Goal: Find specific page/section: Find specific page/section

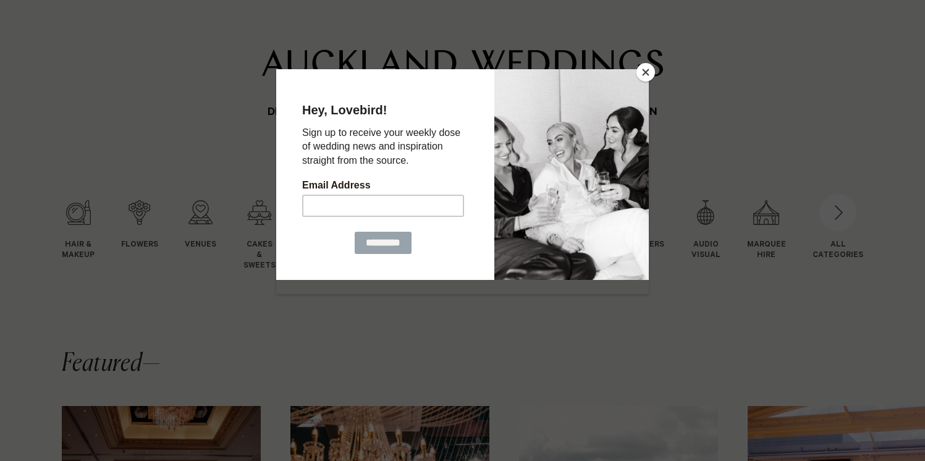
click at [646, 72] on button "Close" at bounding box center [645, 72] width 19 height 19
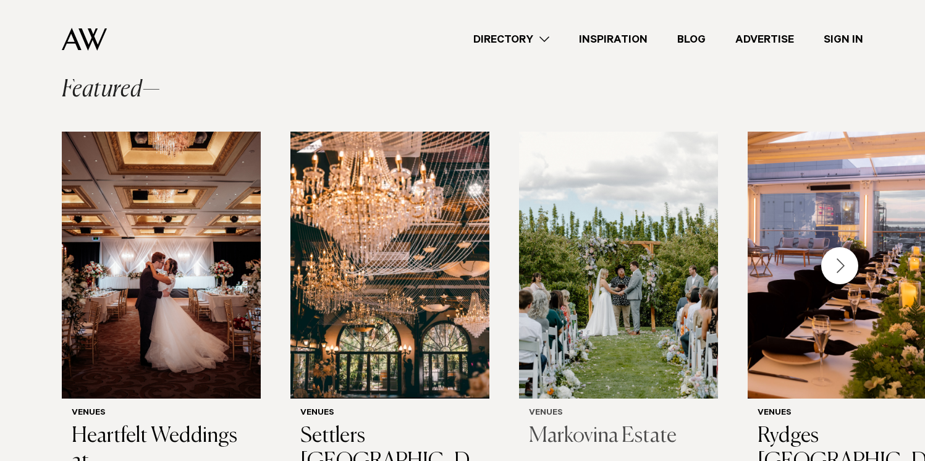
scroll to position [313, 0]
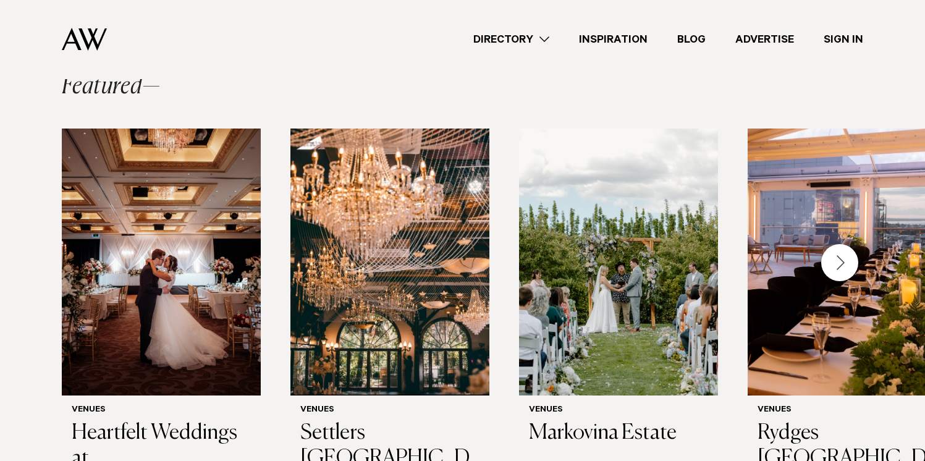
click at [541, 37] on link "Directory" at bounding box center [512, 40] width 106 height 17
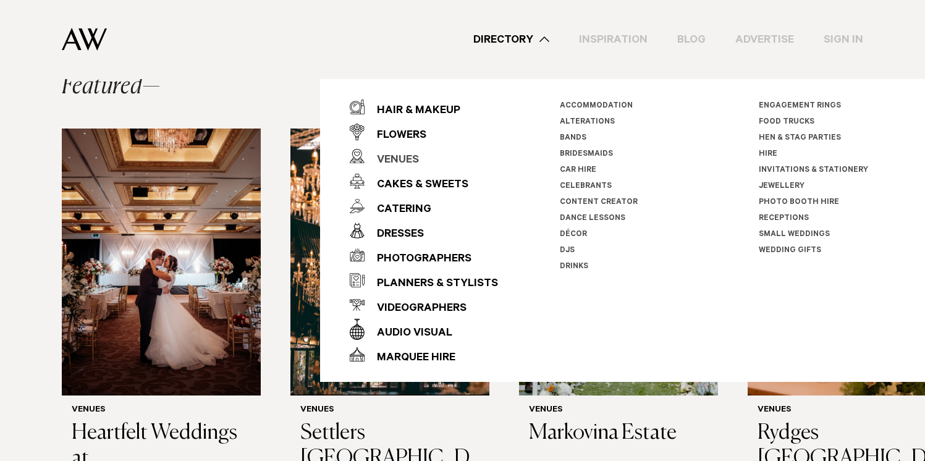
click at [400, 161] on div "Venues" at bounding box center [392, 160] width 54 height 25
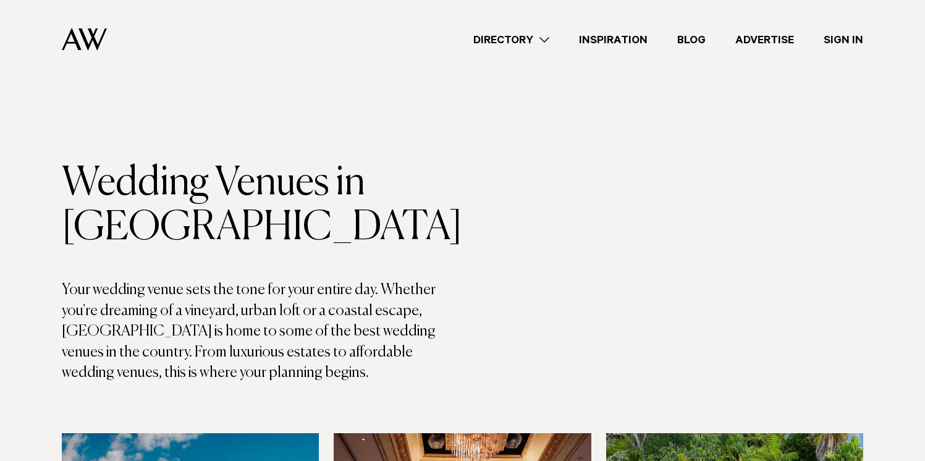
click at [510, 52] on div "Directory Hair & Makeup Flowers Venues Cakes & Sweets" at bounding box center [490, 39] width 746 height 79
click at [557, 36] on link "Directory" at bounding box center [512, 40] width 106 height 17
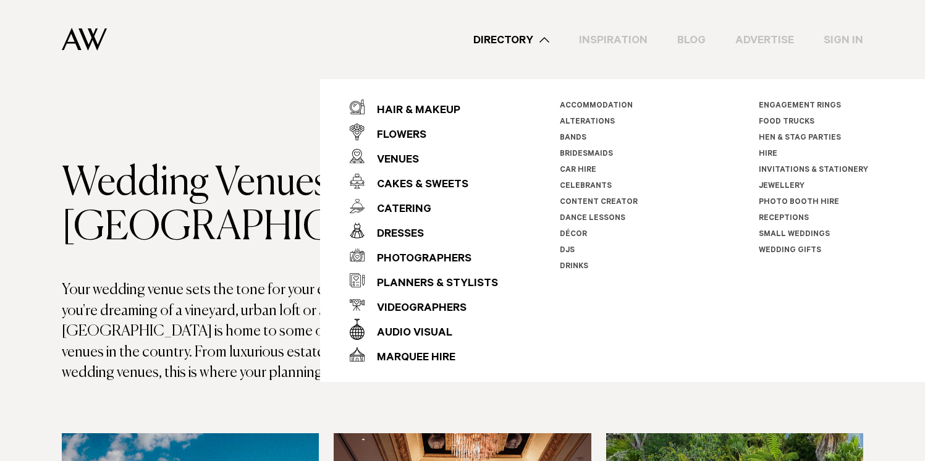
click at [557, 36] on link "Directory" at bounding box center [512, 40] width 106 height 17
